Goal: Task Accomplishment & Management: Manage account settings

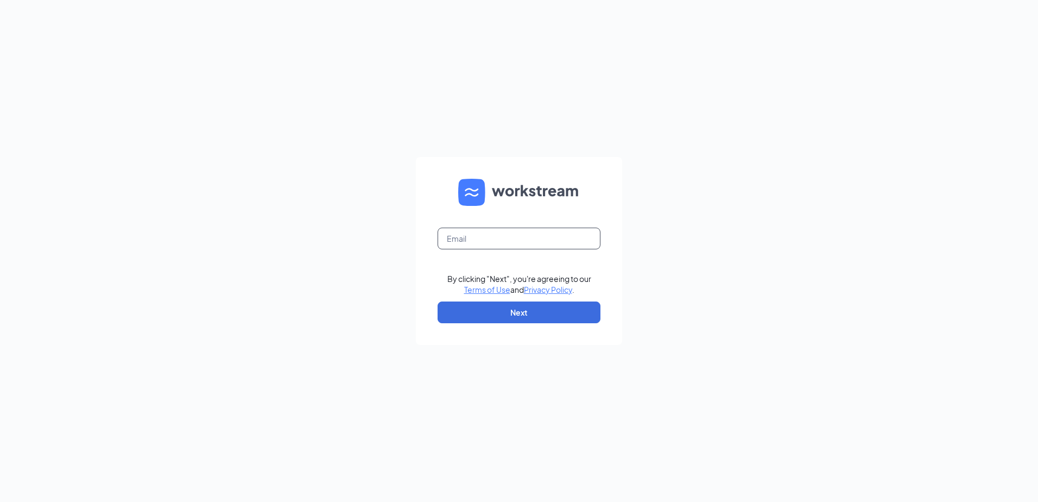
click at [451, 244] on input "text" at bounding box center [519, 239] width 163 height 22
type input "[EMAIL_ADDRESS][DOMAIN_NAME]"
click at [499, 308] on button "Next" at bounding box center [519, 312] width 163 height 22
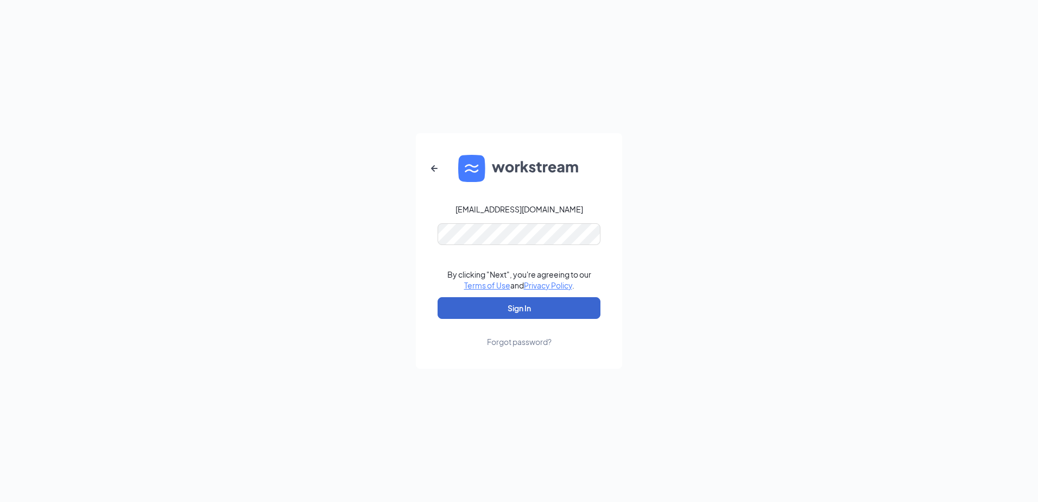
click at [499, 308] on button "Sign In" at bounding box center [519, 308] width 163 height 22
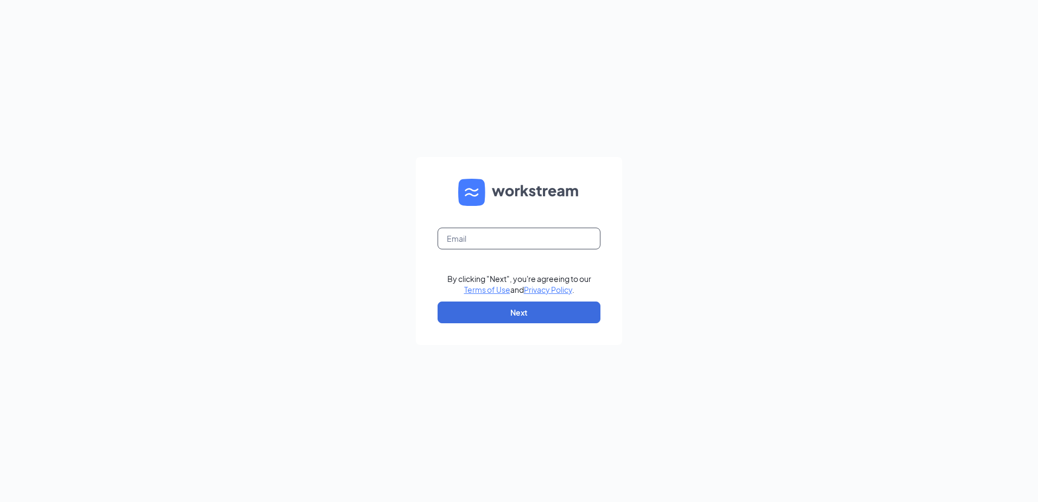
click at [483, 245] on input "text" at bounding box center [519, 239] width 163 height 22
type input "1159@racksonbk.com"
click at [496, 314] on button "Next" at bounding box center [519, 312] width 163 height 22
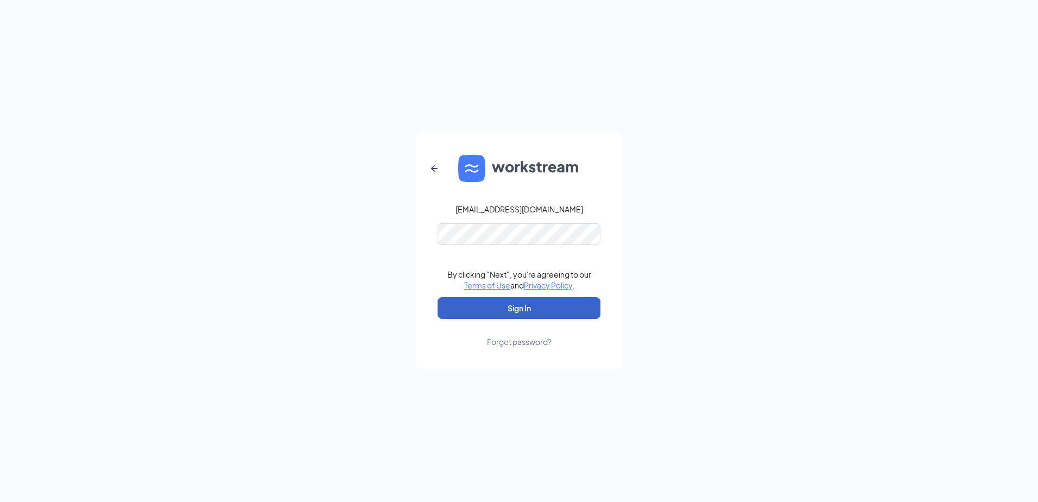
click at [518, 310] on button "Sign In" at bounding box center [519, 308] width 163 height 22
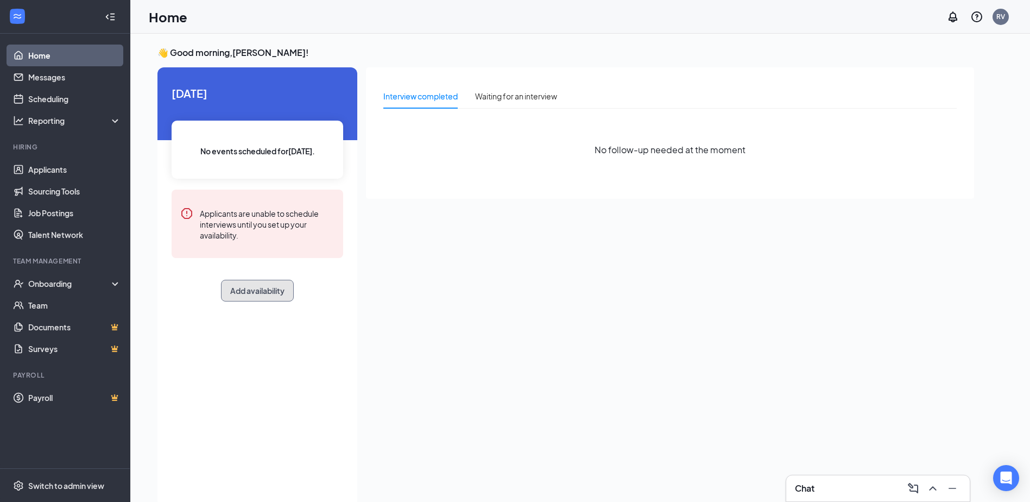
click at [275, 291] on button "Add availability" at bounding box center [257, 291] width 73 height 22
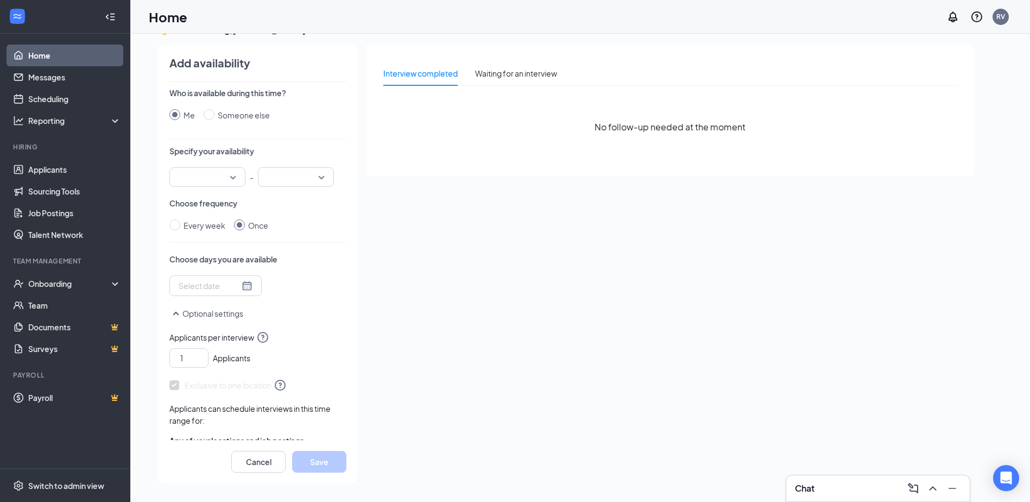
click at [395, 271] on div "Interview completed Waiting for an interview No follow-up needed at the moment" at bounding box center [670, 261] width 608 height 432
click at [267, 463] on button "Cancel" at bounding box center [258, 462] width 54 height 22
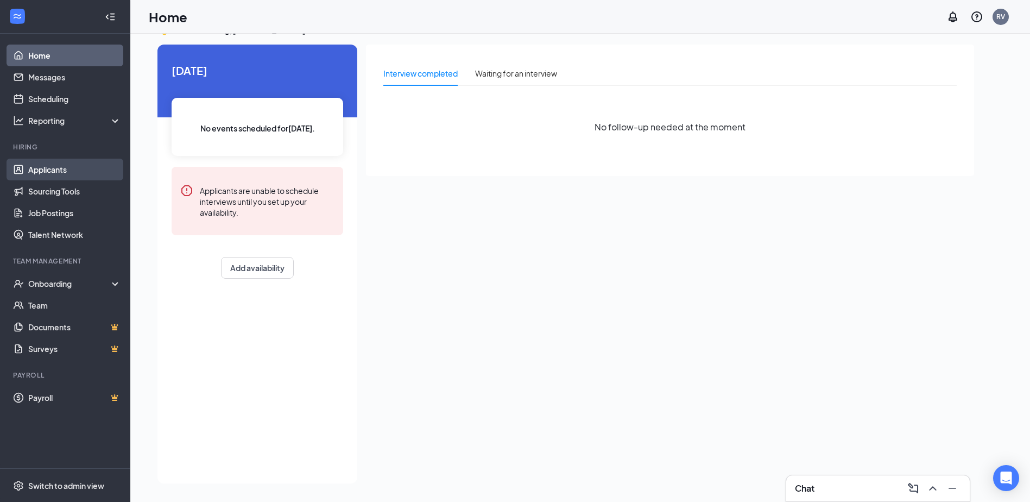
click at [60, 167] on link "Applicants" at bounding box center [74, 170] width 93 height 22
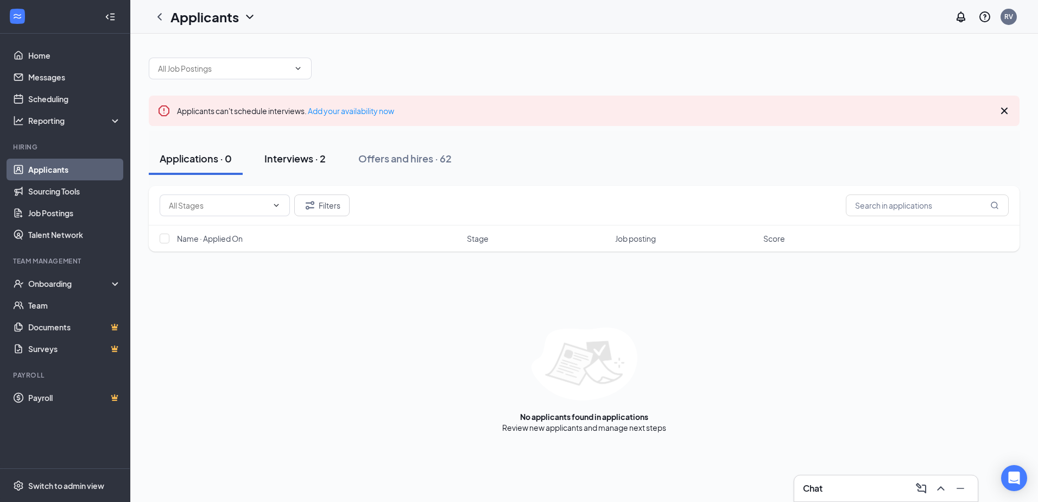
click at [311, 159] on div "Interviews · 2" at bounding box center [294, 159] width 61 height 14
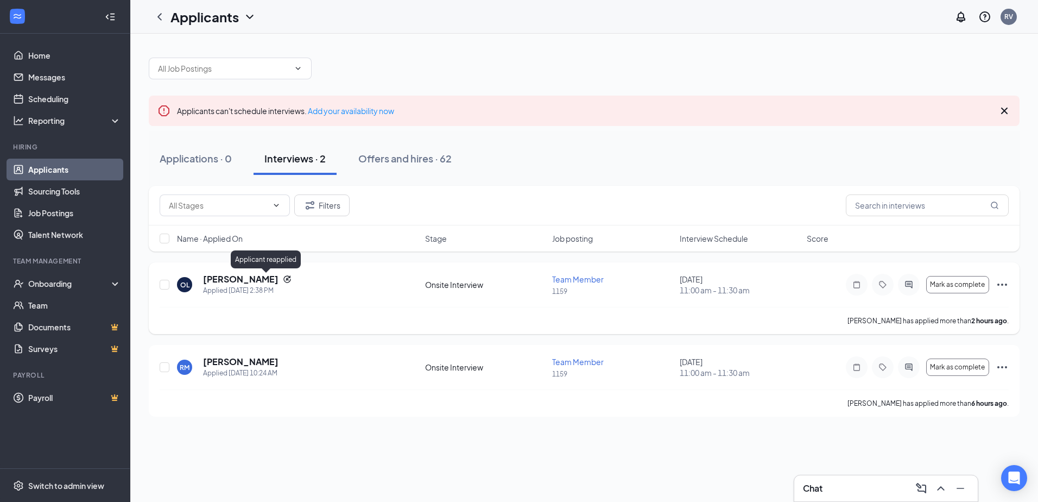
click at [283, 279] on icon "Reapply" at bounding box center [286, 278] width 7 height 7
click at [243, 279] on h5 "Oscar Larico" at bounding box center [240, 279] width 75 height 12
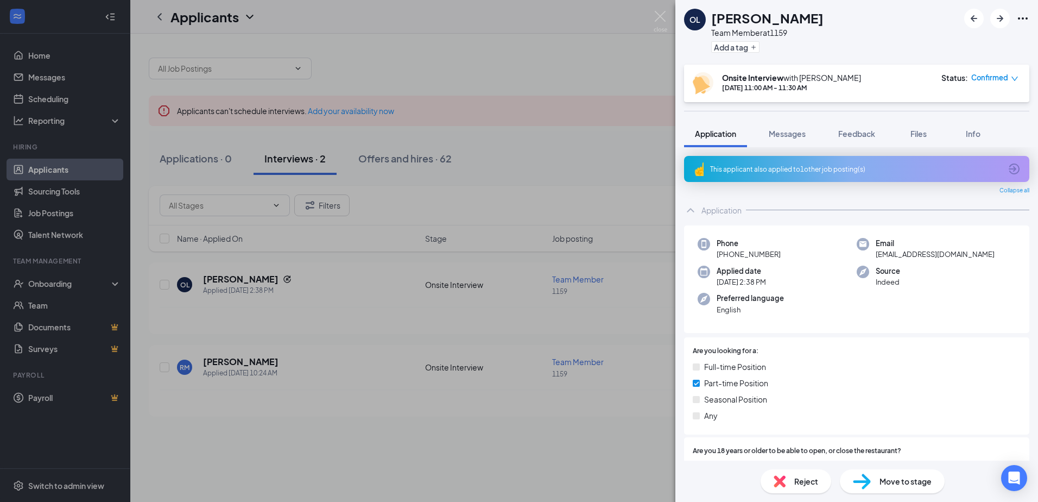
click at [785, 483] on div "Reject" at bounding box center [796, 481] width 71 height 24
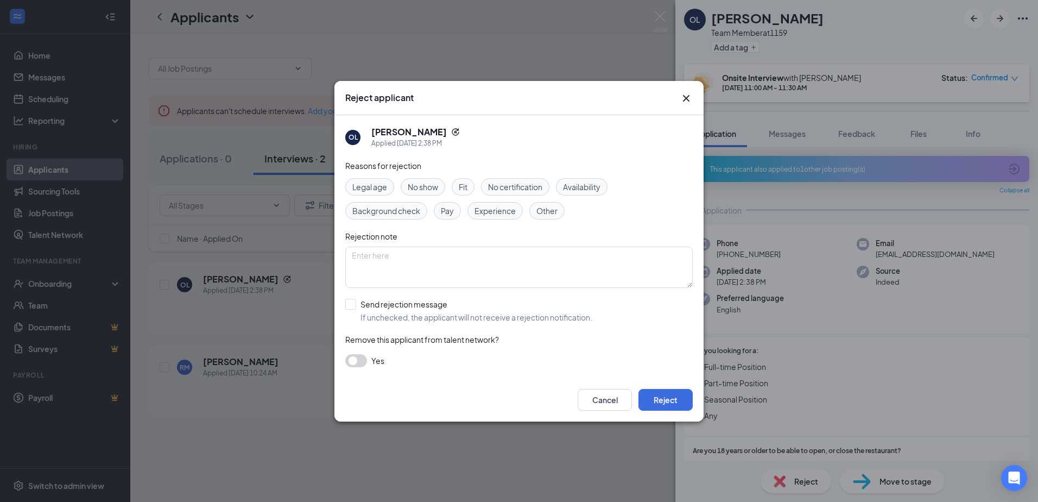
click at [528, 239] on div "Rejection note" at bounding box center [519, 236] width 348 height 12
click at [541, 210] on span "Other" at bounding box center [547, 211] width 21 height 12
click at [474, 284] on textarea at bounding box center [519, 267] width 348 height 41
click at [469, 270] on textarea "Not Hiring." at bounding box center [519, 267] width 348 height 41
click at [468, 269] on textarea "Not Hiring." at bounding box center [519, 267] width 348 height 41
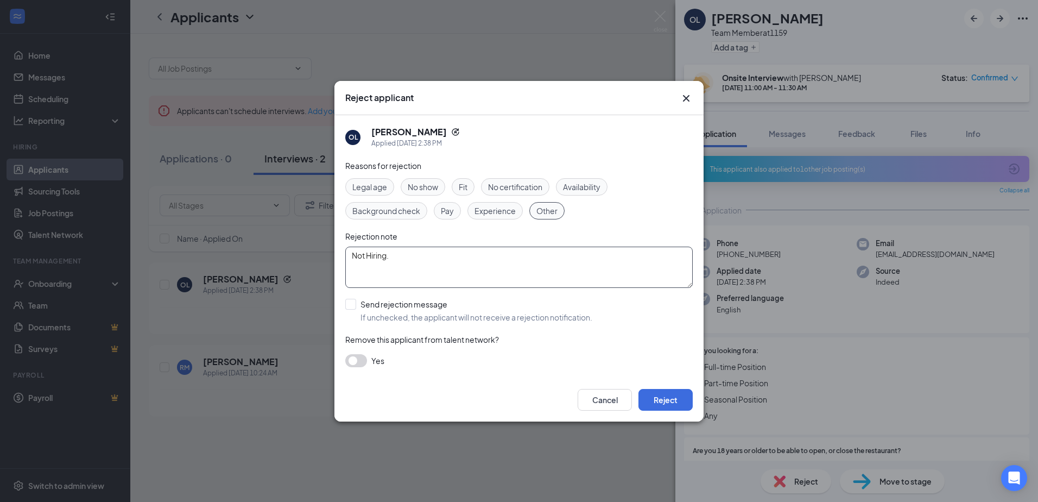
click at [468, 270] on textarea "Not Hiring." at bounding box center [519, 267] width 348 height 41
type textarea "Not Hiring."
click at [671, 397] on button "Reject" at bounding box center [666, 400] width 54 height 22
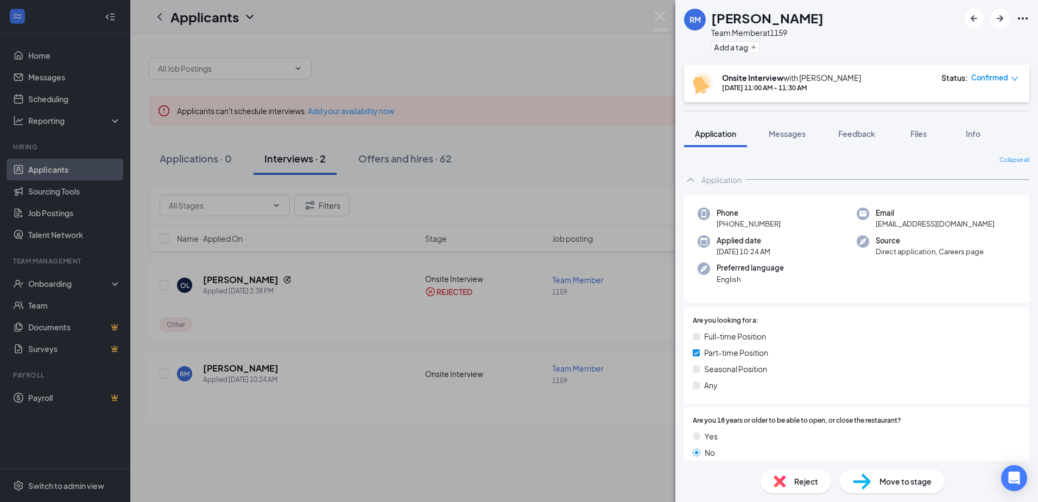
click at [793, 486] on div "Reject" at bounding box center [796, 481] width 71 height 24
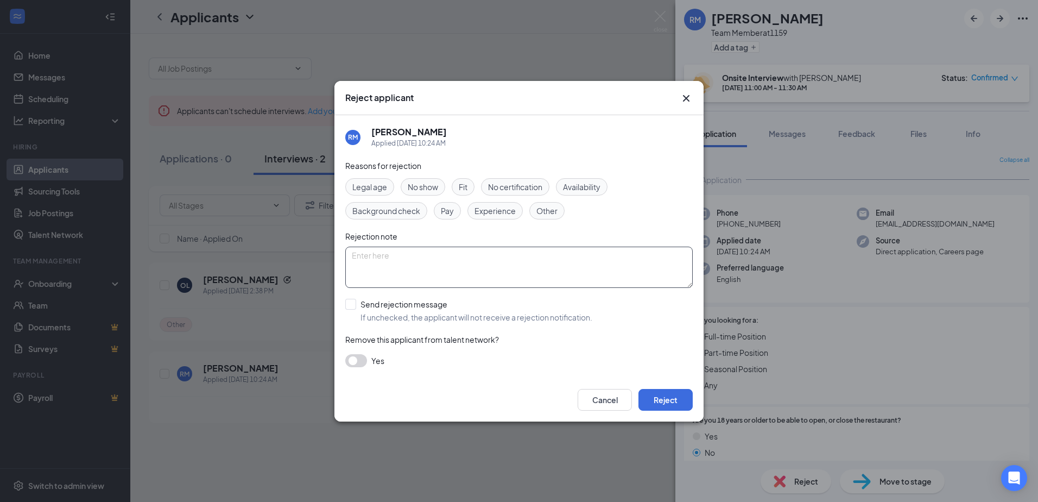
click at [569, 278] on textarea at bounding box center [519, 267] width 348 height 41
paste textarea "Not Hiring."
type textarea "Not Hiring."
click at [545, 211] on span "Other" at bounding box center [547, 211] width 21 height 12
click at [671, 403] on button "Reject" at bounding box center [666, 400] width 54 height 22
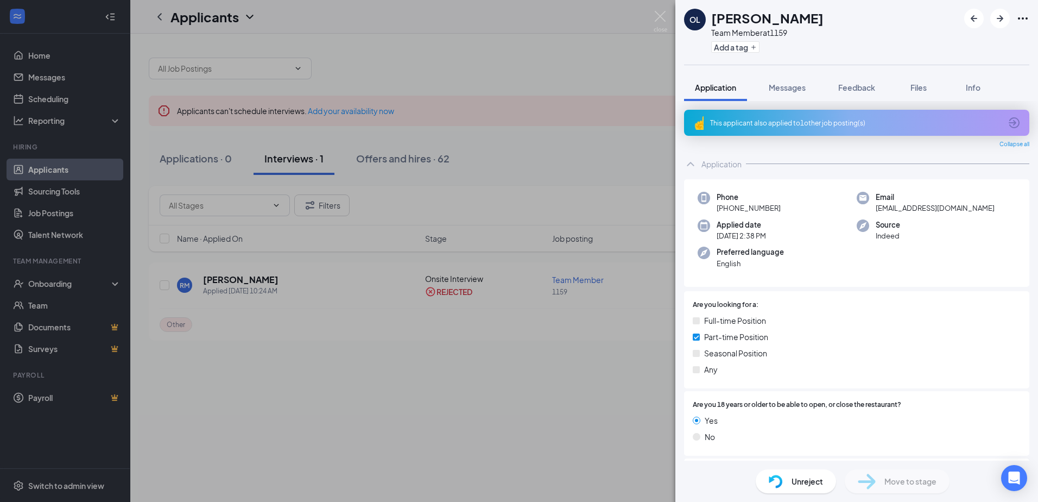
click at [1010, 119] on icon "ArrowCircle" at bounding box center [1014, 122] width 11 height 11
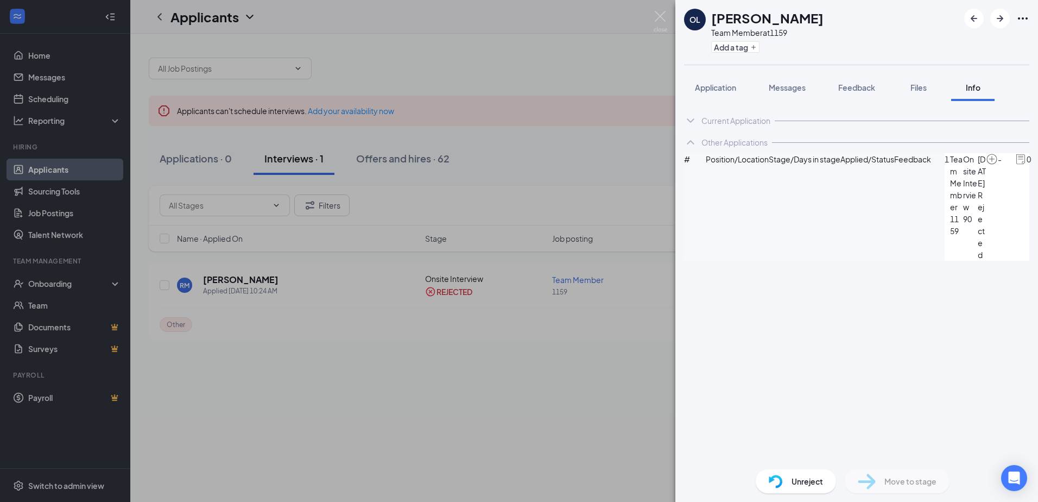
click at [526, 362] on div "OL Oscar Larico Team Member at 1159 Add a tag Application Messages Feedback Fil…" at bounding box center [519, 251] width 1038 height 502
